Goal: Task Accomplishment & Management: Complete application form

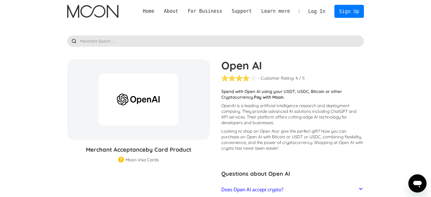
click at [301, 49] on div at bounding box center [215, 42] width 297 height 14
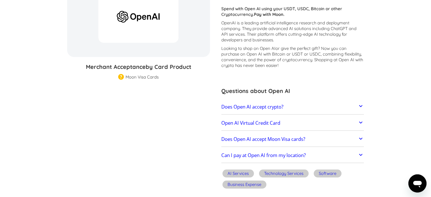
scroll to position [84, 0]
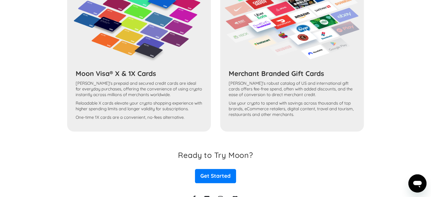
scroll to position [533, 0]
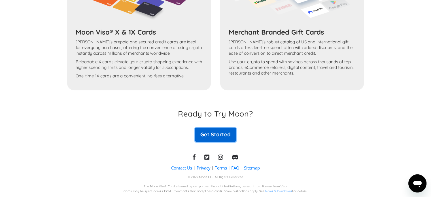
click at [215, 135] on link "Get Started" at bounding box center [215, 134] width 41 height 14
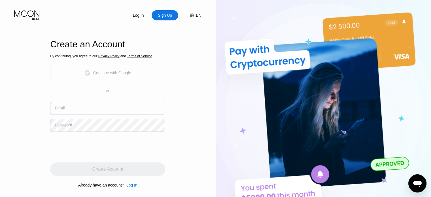
click at [121, 72] on div "Continue with Google" at bounding box center [112, 73] width 38 height 5
